Goal: Entertainment & Leisure: Consume media (video, audio)

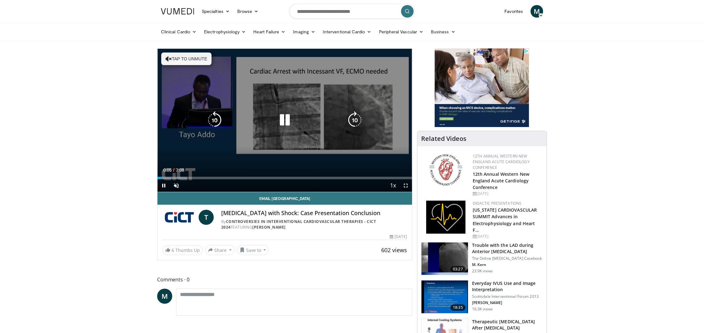
click at [174, 57] on button "Tap to unmute" at bounding box center [186, 58] width 50 height 13
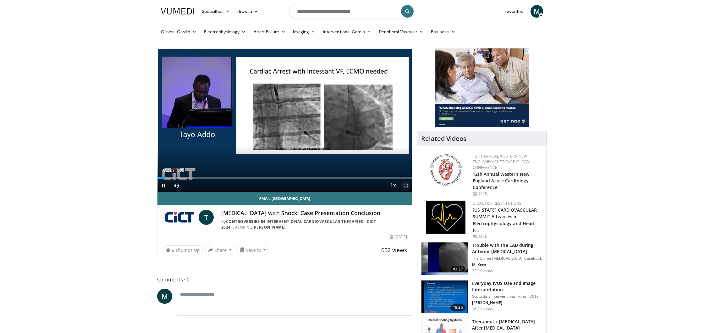
click at [406, 186] on span "Video Player" at bounding box center [405, 185] width 13 height 13
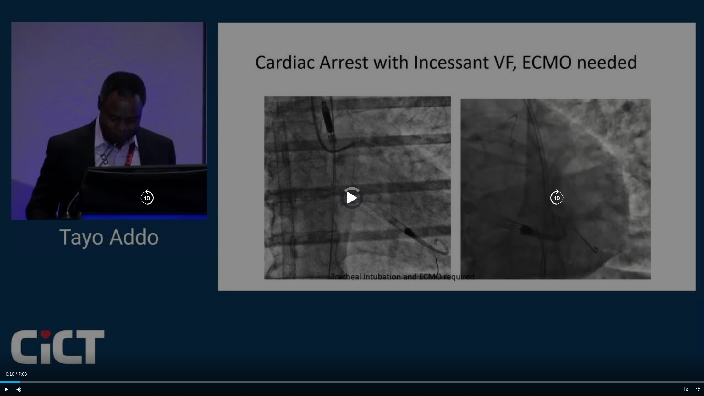
drag, startPoint x: 25, startPoint y: 382, endPoint x: 3, endPoint y: 381, distance: 21.7
click at [0, 333] on div "Loaded : 0.00% 0:00 0:00" at bounding box center [352, 380] width 704 height 6
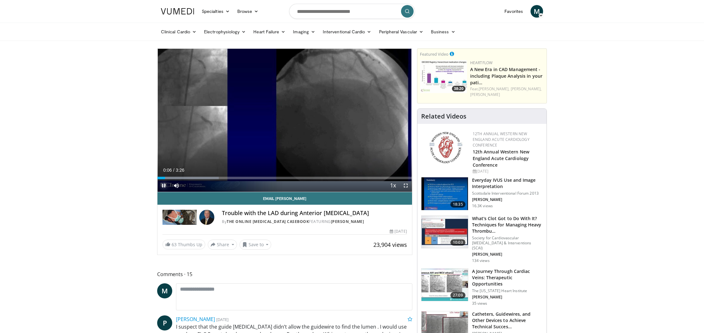
click at [164, 184] on span "Video Player" at bounding box center [163, 185] width 13 height 13
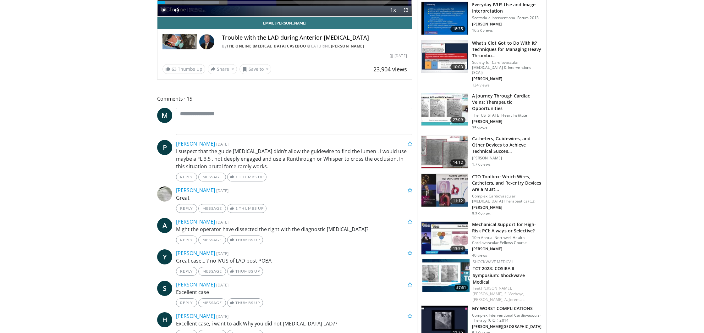
scroll to position [176, 0]
click at [439, 259] on img at bounding box center [445, 275] width 47 height 33
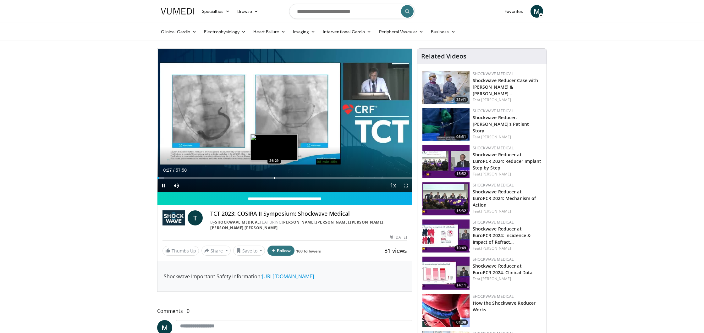
click at [274, 177] on div "Progress Bar" at bounding box center [274, 178] width 1 height 3
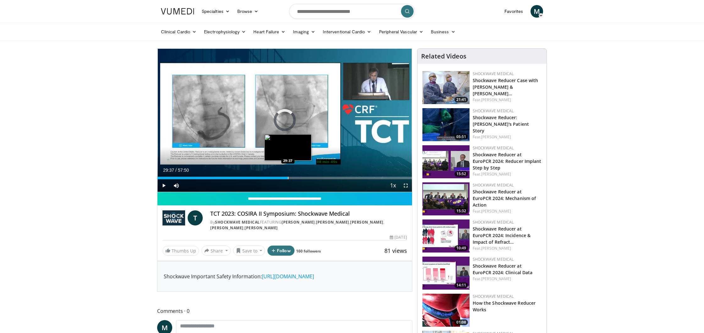
click at [288, 178] on div "Progress Bar" at bounding box center [288, 178] width 1 height 3
click at [312, 179] on div "Current Time 29:53 / Duration 57:50 Pause Skip Backward Skip Forward Mute Loade…" at bounding box center [284, 185] width 255 height 13
